Goal: Obtain resource: Download file/media

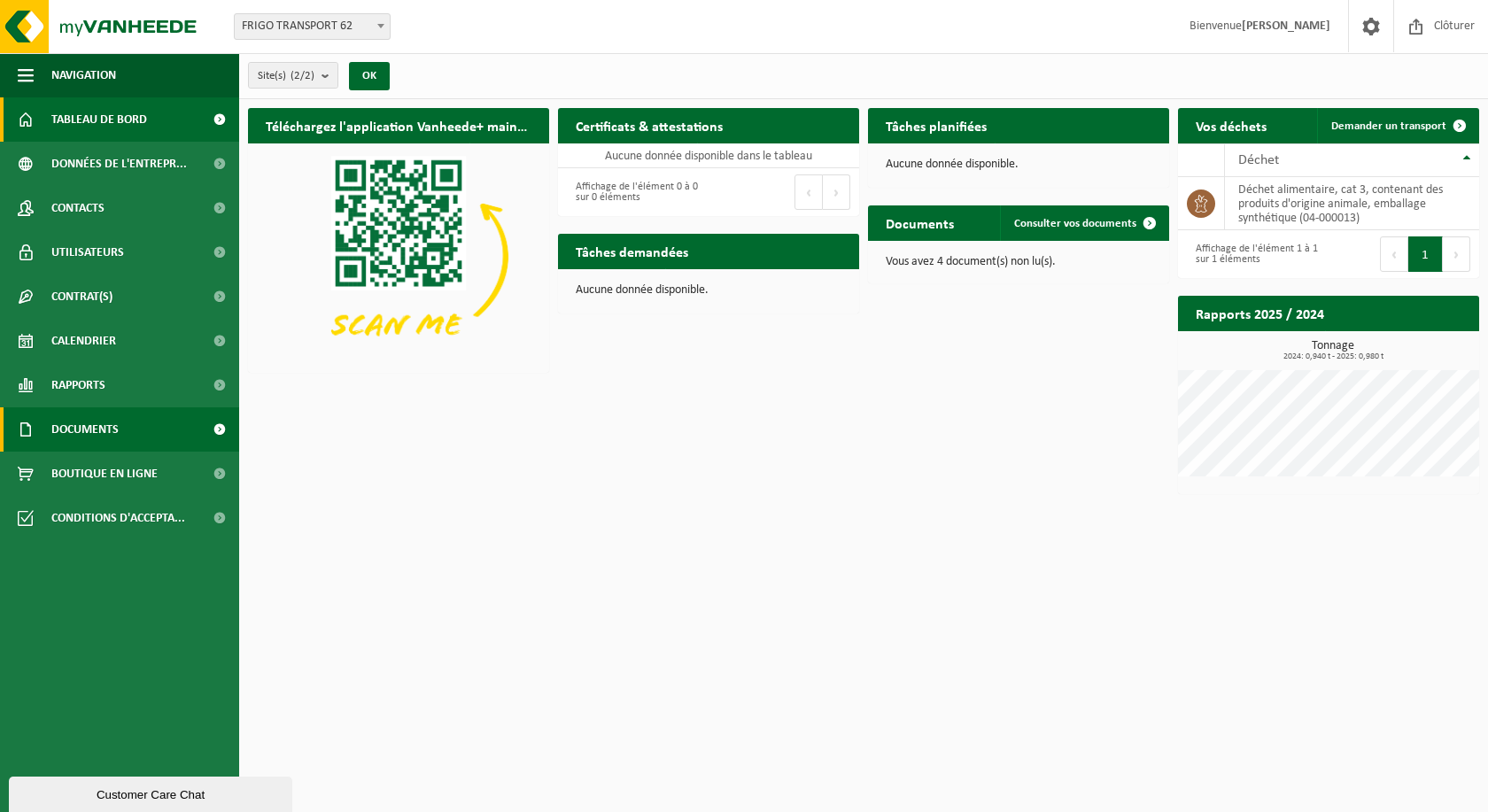
click at [120, 414] on link "Documents" at bounding box center [120, 429] width 240 height 44
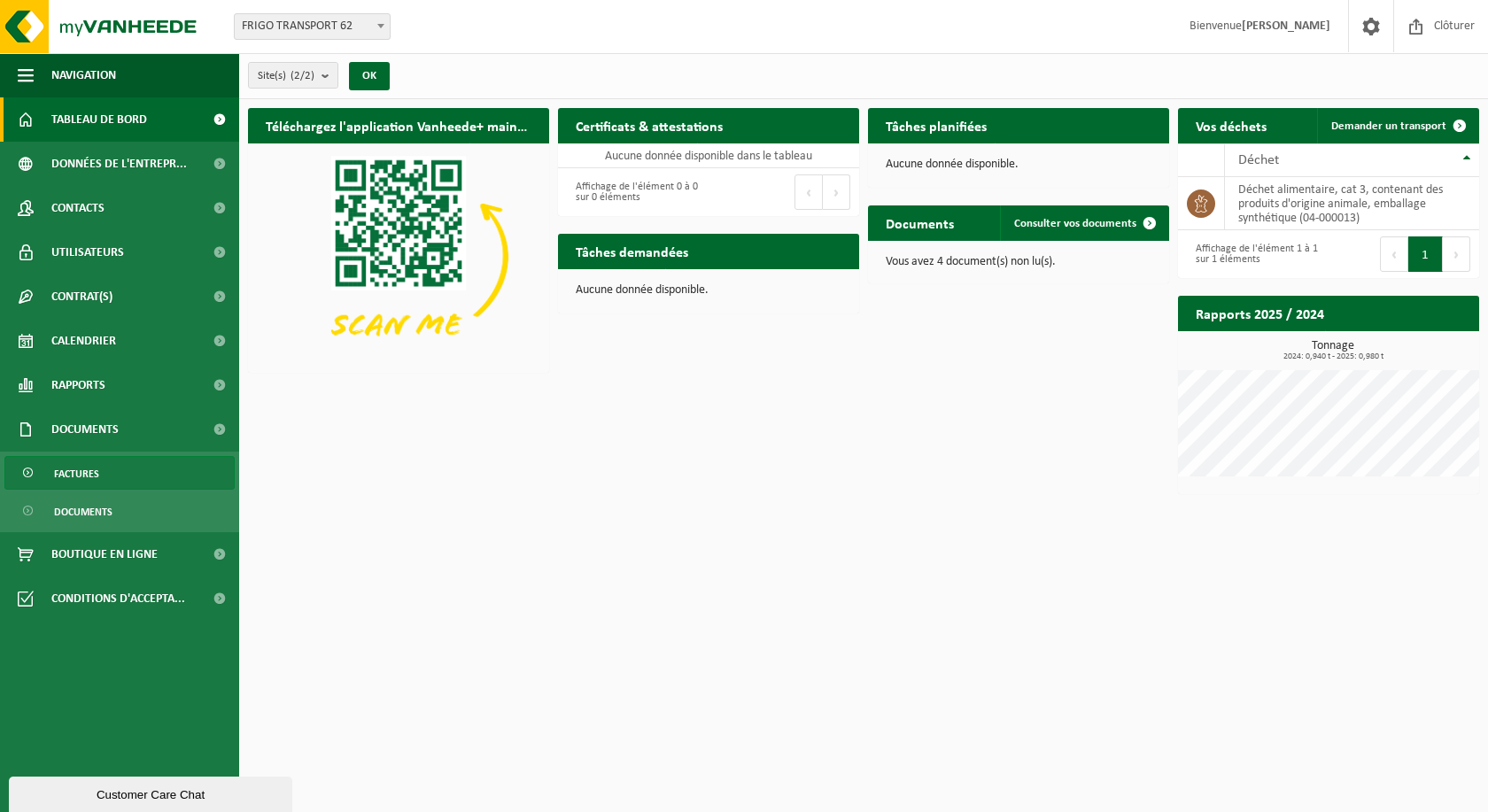
click at [128, 478] on link "Factures" at bounding box center [120, 472] width 231 height 33
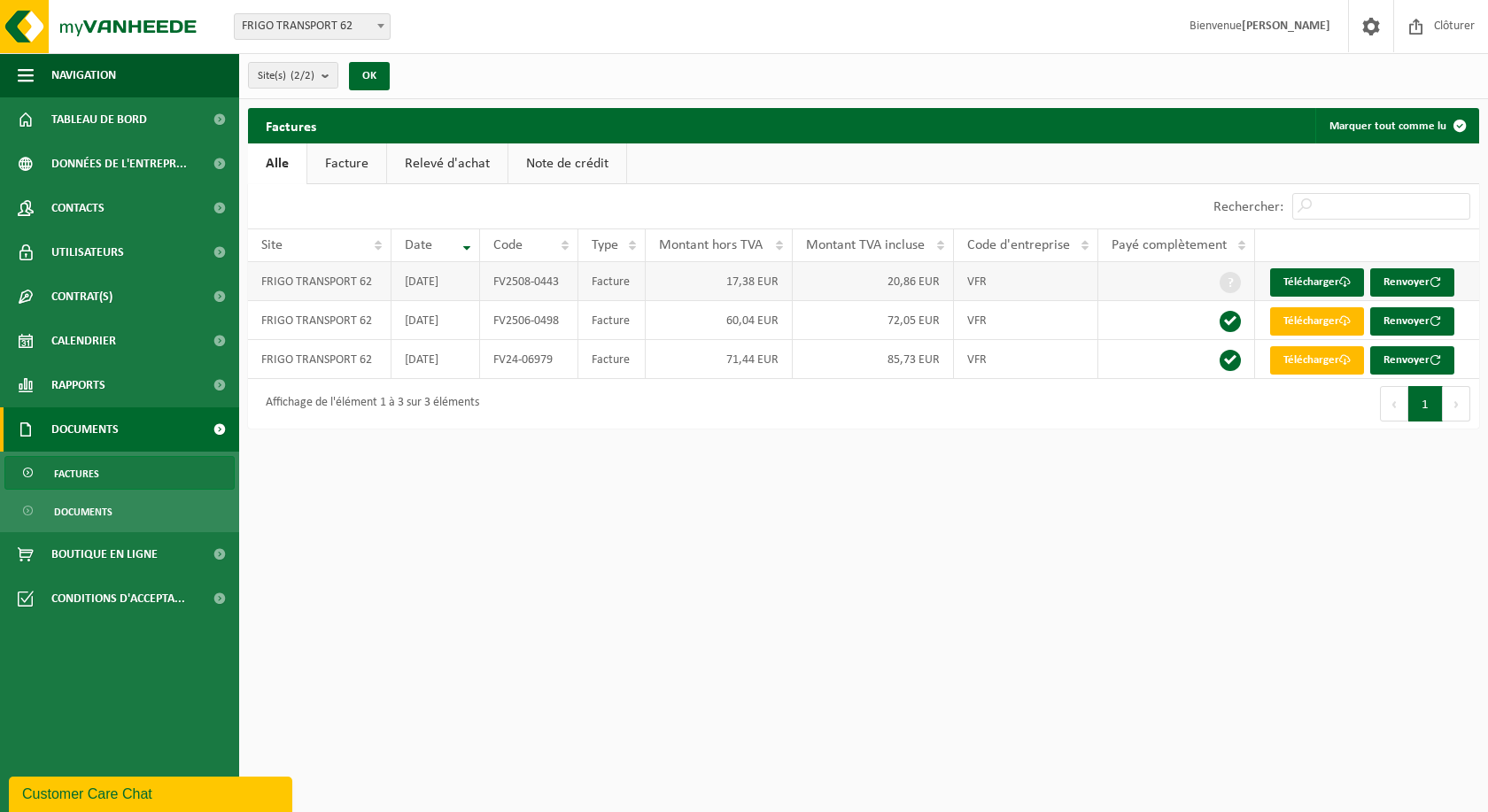
click at [1037, 281] on td "VFR" at bounding box center [1026, 281] width 144 height 39
click at [346, 157] on link "Facture" at bounding box center [347, 163] width 79 height 41
click at [1349, 284] on span at bounding box center [1345, 282] width 12 height 12
